Goal: Communication & Community: Answer question/provide support

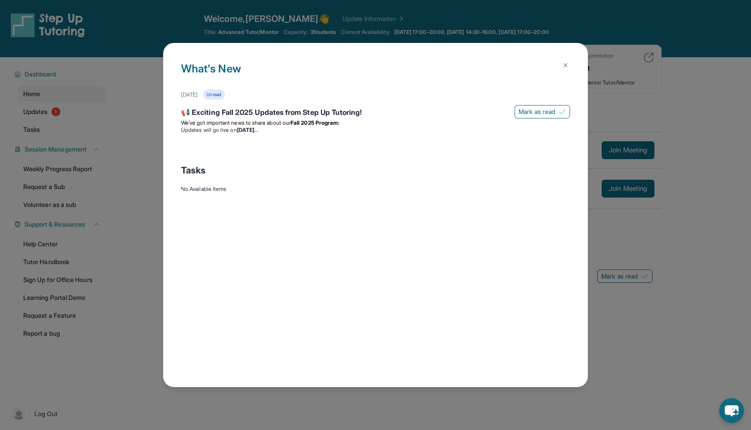
click at [562, 68] on img at bounding box center [565, 65] width 7 height 7
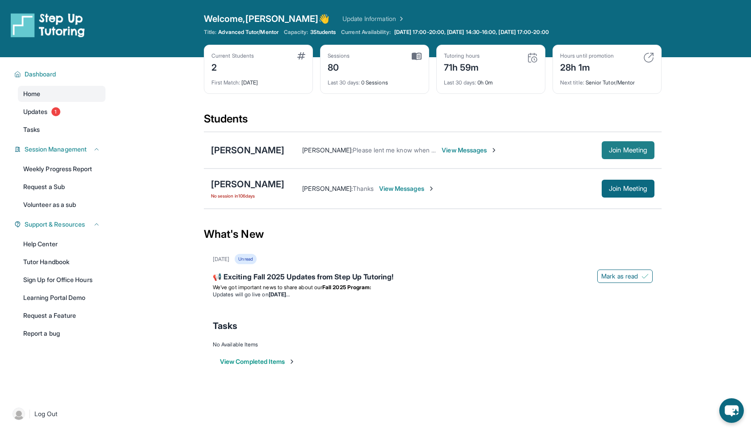
click at [629, 153] on span "Join Meeting" at bounding box center [628, 150] width 38 height 5
click at [627, 156] on button "Join Meeting" at bounding box center [628, 150] width 53 height 18
click at [254, 152] on div "[PERSON_NAME]" at bounding box center [247, 150] width 73 height 13
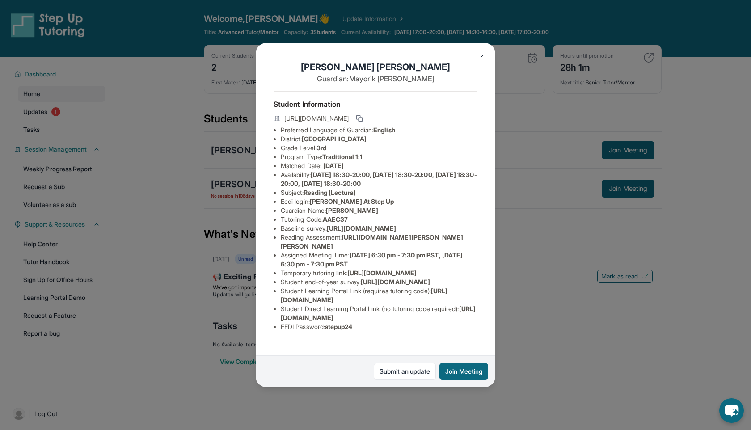
scroll to position [34, 0]
click at [363, 115] on icon at bounding box center [359, 118] width 7 height 7
drag, startPoint x: 282, startPoint y: 315, endPoint x: 444, endPoint y: 317, distance: 162.4
click at [444, 305] on li "Student Learning Portal Link (requires tutoring code) : [URL][DOMAIN_NAME]" at bounding box center [379, 296] width 197 height 18
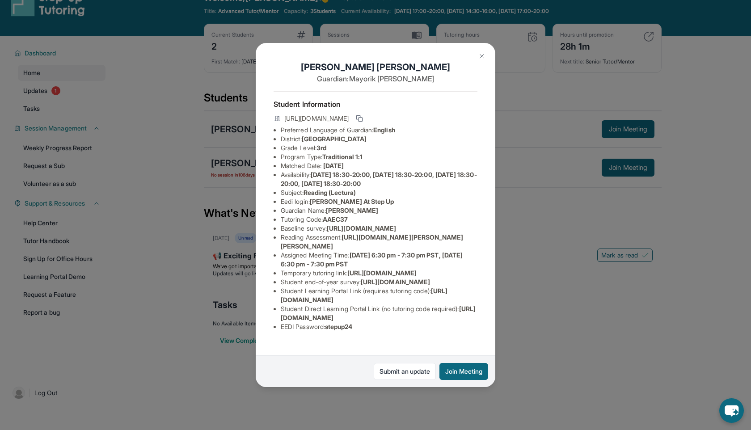
scroll to position [19, 0]
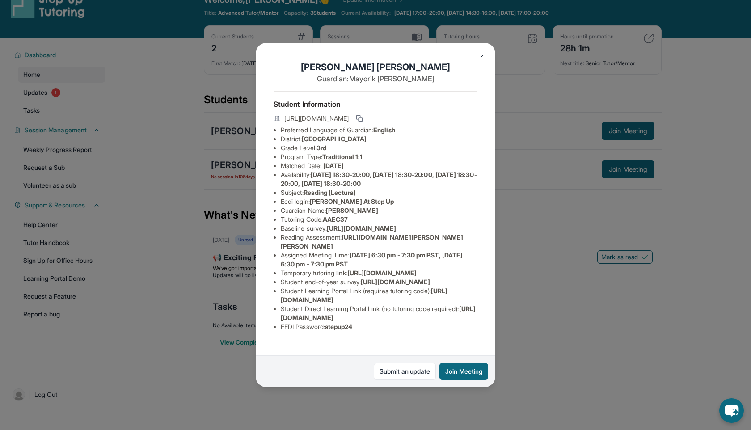
drag, startPoint x: 282, startPoint y: 331, endPoint x: 468, endPoint y: 329, distance: 186.1
click at [468, 322] on li "Student Direct Learning Portal Link (no tutoring code required) : [URL][DOMAIN_…" at bounding box center [379, 314] width 197 height 18
copy span "[URL][DOMAIN_NAME]"
click at [363, 118] on icon at bounding box center [359, 118] width 7 height 7
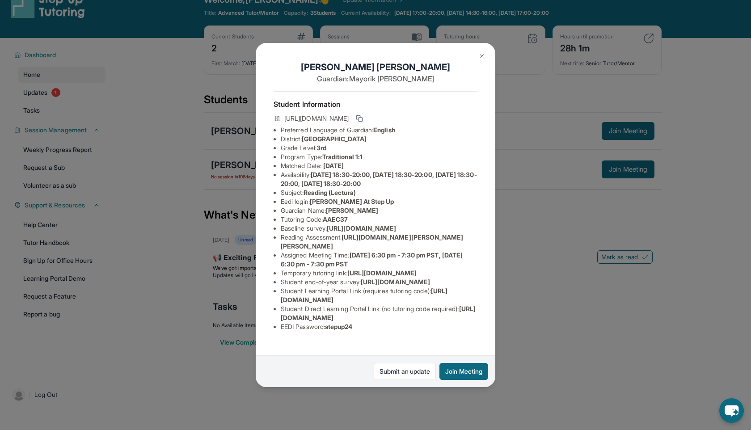
scroll to position [76, 0]
click at [483, 55] on img at bounding box center [482, 56] width 7 height 7
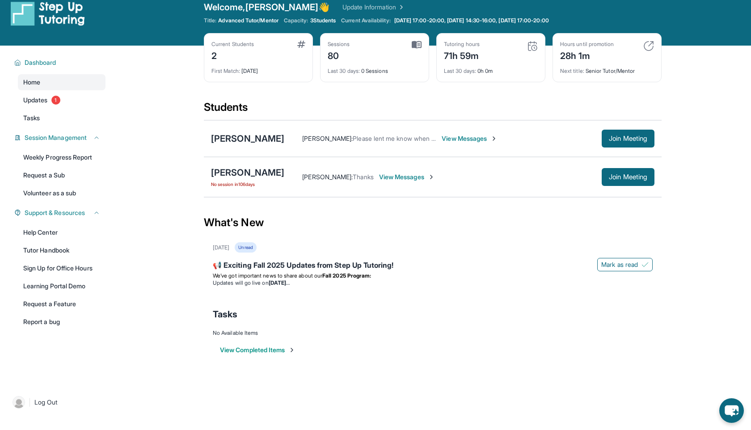
scroll to position [8, 0]
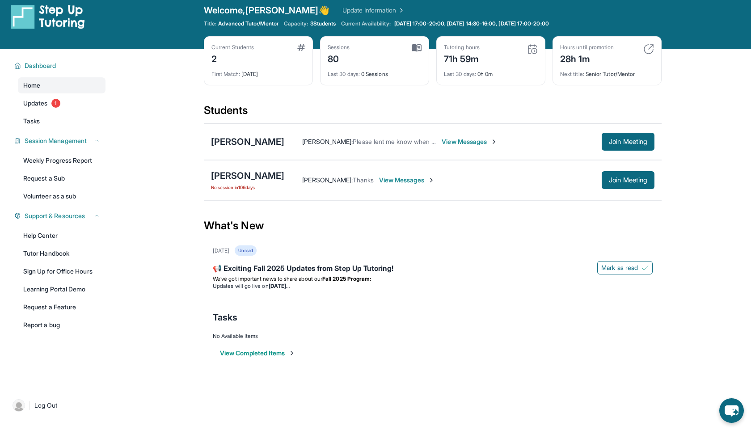
click at [274, 47] on div "Current Students 2" at bounding box center [259, 54] width 94 height 21
click at [398, 48] on div "Sessions 80" at bounding box center [375, 54] width 94 height 21
click at [65, 100] on link "Updates 1" at bounding box center [62, 103] width 88 height 16
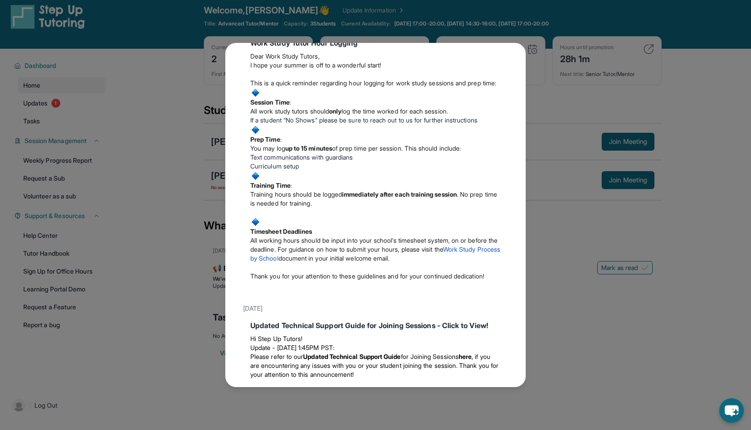
scroll to position [250, 0]
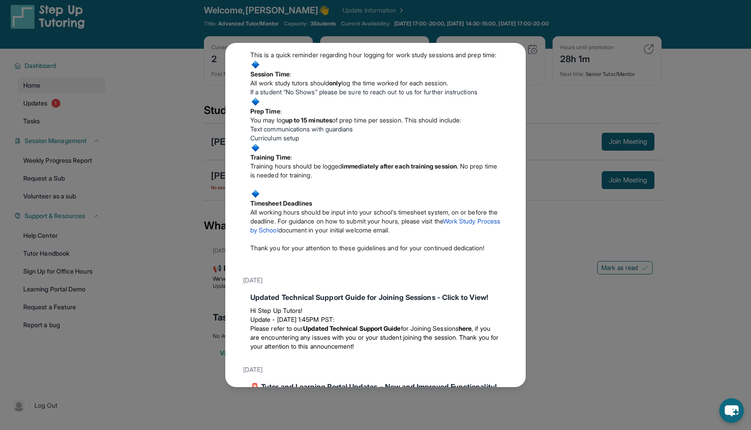
click at [153, 157] on div "Updates [DATE] 📢 Exciting Fall 2025 Updates from Step Up Tutoring! We’ve got im…" at bounding box center [375, 215] width 751 height 430
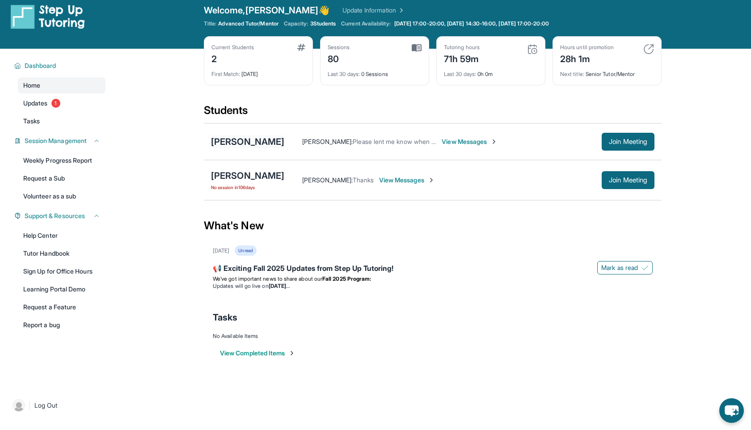
click at [240, 142] on div "[PERSON_NAME]" at bounding box center [247, 142] width 73 height 13
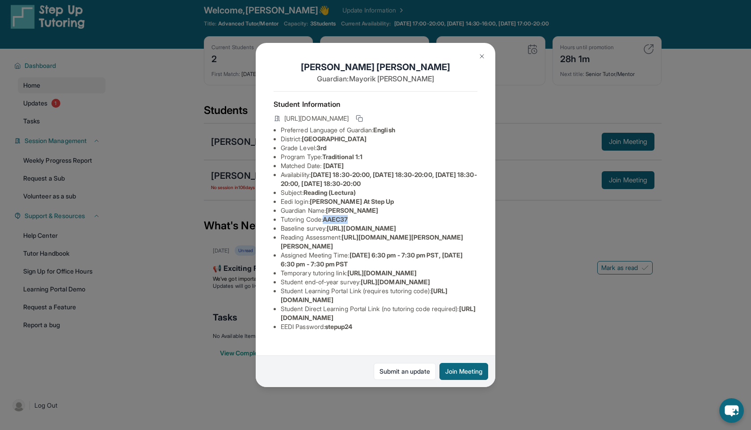
drag, startPoint x: 327, startPoint y: 219, endPoint x: 356, endPoint y: 219, distance: 29.1
click at [356, 219] on li "Tutoring Code : AAEC37" at bounding box center [379, 219] width 197 height 9
copy span "AAEC37"
click at [458, 368] on button "Join Meeting" at bounding box center [464, 371] width 49 height 17
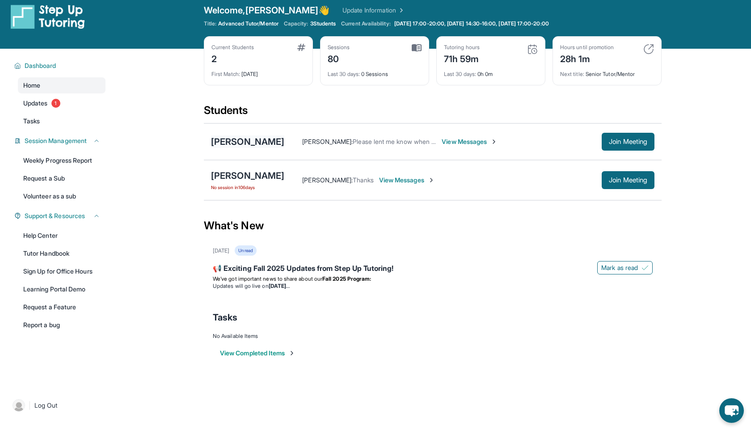
click at [267, 141] on div "[PERSON_NAME]" at bounding box center [247, 142] width 73 height 13
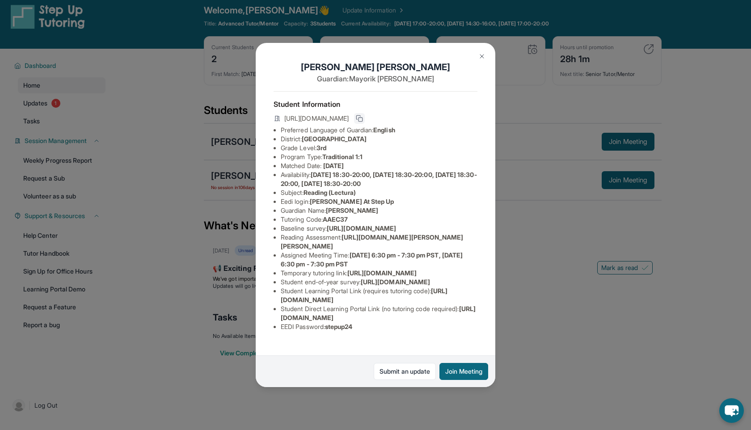
click at [365, 116] on button at bounding box center [359, 118] width 11 height 11
